Goal: Task Accomplishment & Management: Manage account settings

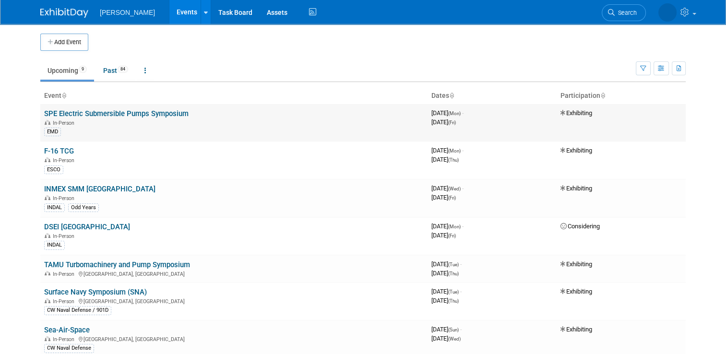
click at [121, 110] on link "SPE Electric Submersible Pumps Symposium" at bounding box center [116, 113] width 145 height 9
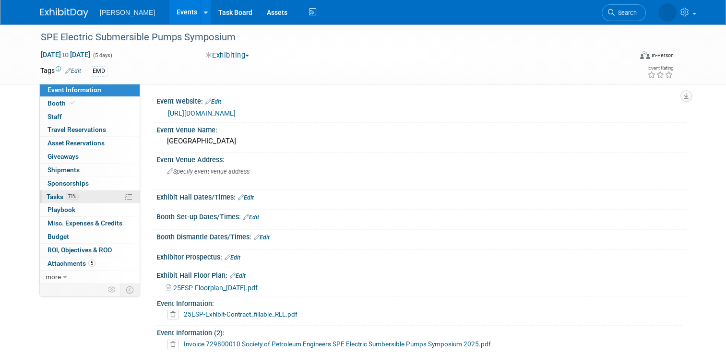
click at [88, 198] on link "71% Tasks 71%" at bounding box center [90, 197] width 100 height 13
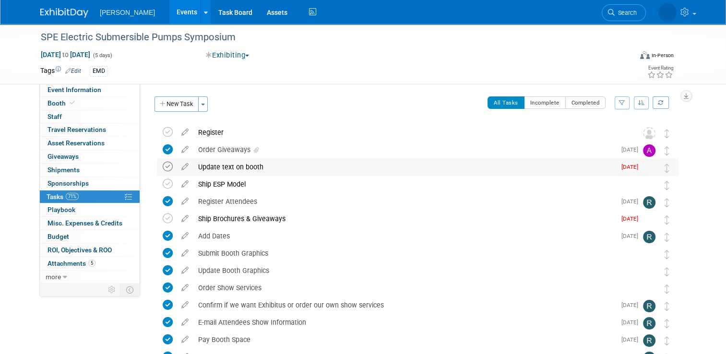
click at [164, 168] on icon at bounding box center [168, 167] width 10 height 10
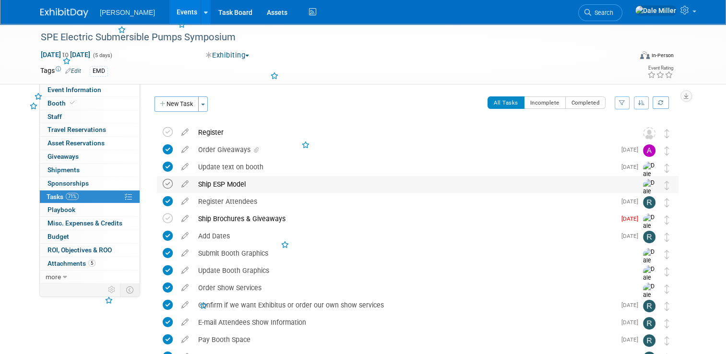
click at [163, 184] on icon at bounding box center [168, 184] width 10 height 10
click at [163, 131] on icon at bounding box center [168, 132] width 10 height 10
click at [163, 220] on icon at bounding box center [168, 219] width 10 height 10
